Goal: Task Accomplishment & Management: Complete application form

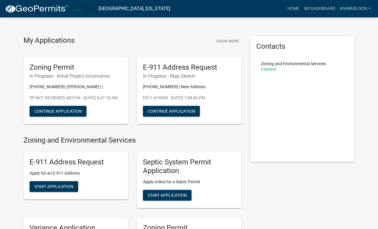
scroll to position [8, 0]
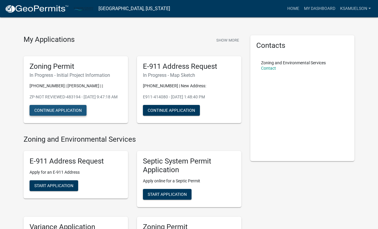
click at [71, 115] on button "Continue Application" at bounding box center [58, 110] width 57 height 11
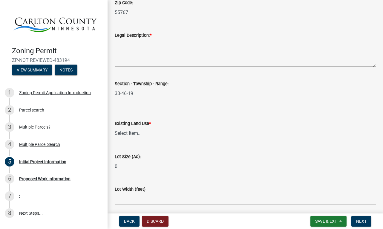
scroll to position [720, 0]
click at [174, 55] on textarea "Legal Description: *" at bounding box center [245, 53] width 261 height 28
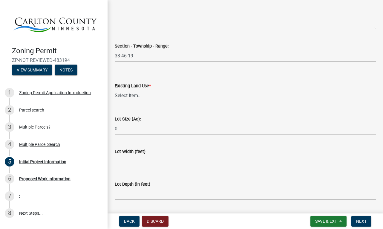
scroll to position [759, 0]
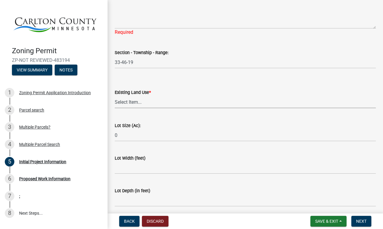
click at [171, 91] on div "Existing Land Use * Select Item... Residential Commercial Recreational/hunting …" at bounding box center [245, 98] width 261 height 19
click at [115, 96] on select "Select Item... Residential Commercial Recreational/hunting Agricultural" at bounding box center [245, 102] width 261 height 12
select select "33d21d3a-ebb3-419e-8315-ef7213d04586"
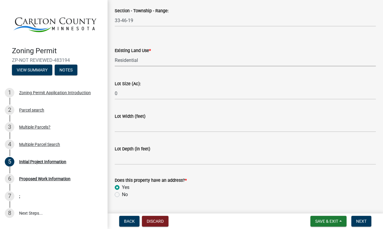
scroll to position [801, 0]
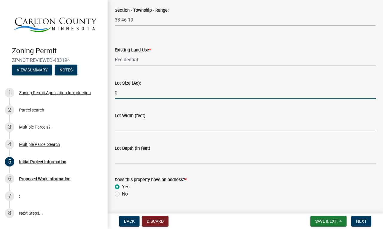
click at [157, 93] on input "0" at bounding box center [245, 93] width 261 height 12
type input "1"
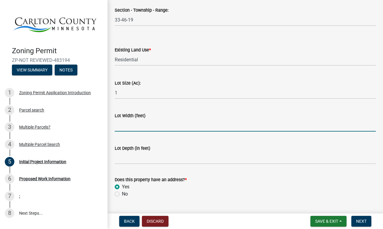
click at [139, 127] on input "Lot Width (feet)" at bounding box center [245, 125] width 261 height 12
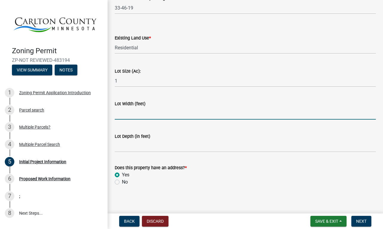
scroll to position [816, 0]
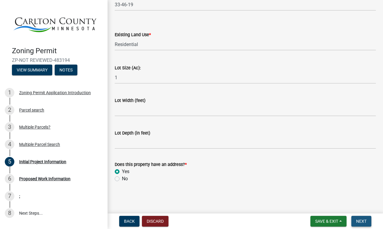
click at [359, 217] on button "Next" at bounding box center [361, 221] width 20 height 11
click at [360, 220] on span "Next" at bounding box center [361, 221] width 10 height 5
click at [360, 219] on span "Next" at bounding box center [361, 221] width 10 height 5
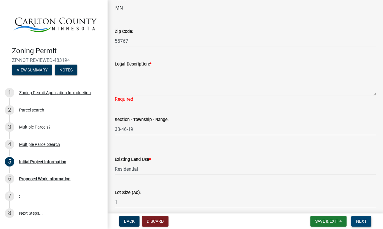
scroll to position [693, 0]
